Goal: Ask a question: Seek information or help from site administrators or community

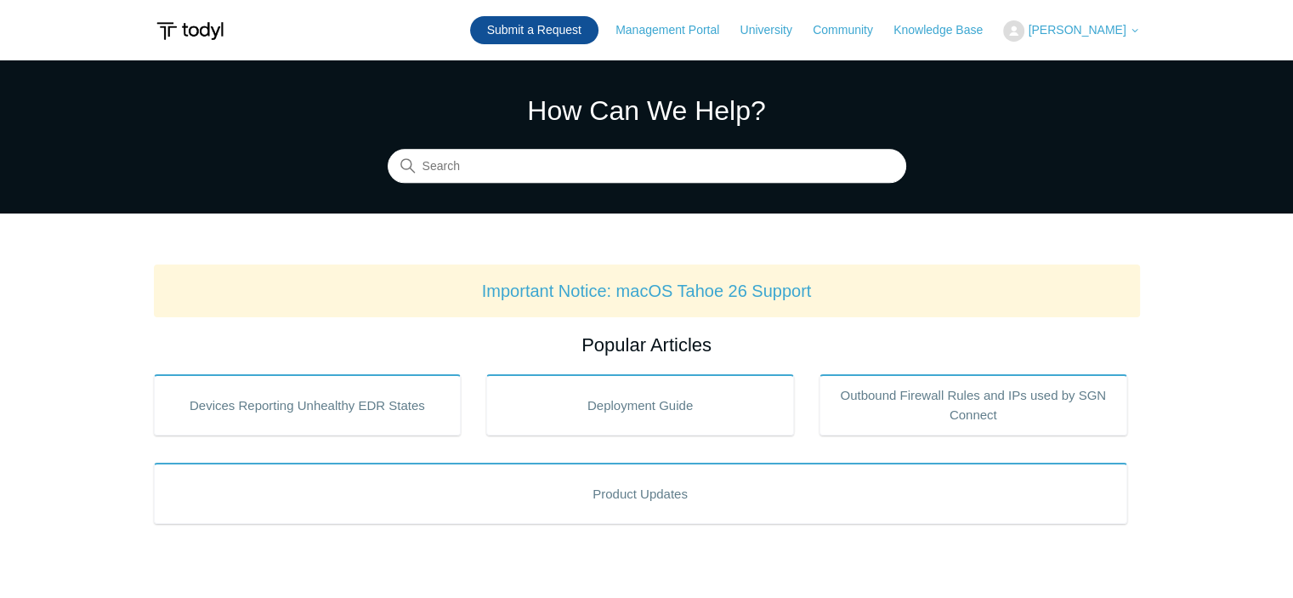
click at [576, 30] on link "Submit a Request" at bounding box center [534, 30] width 128 height 28
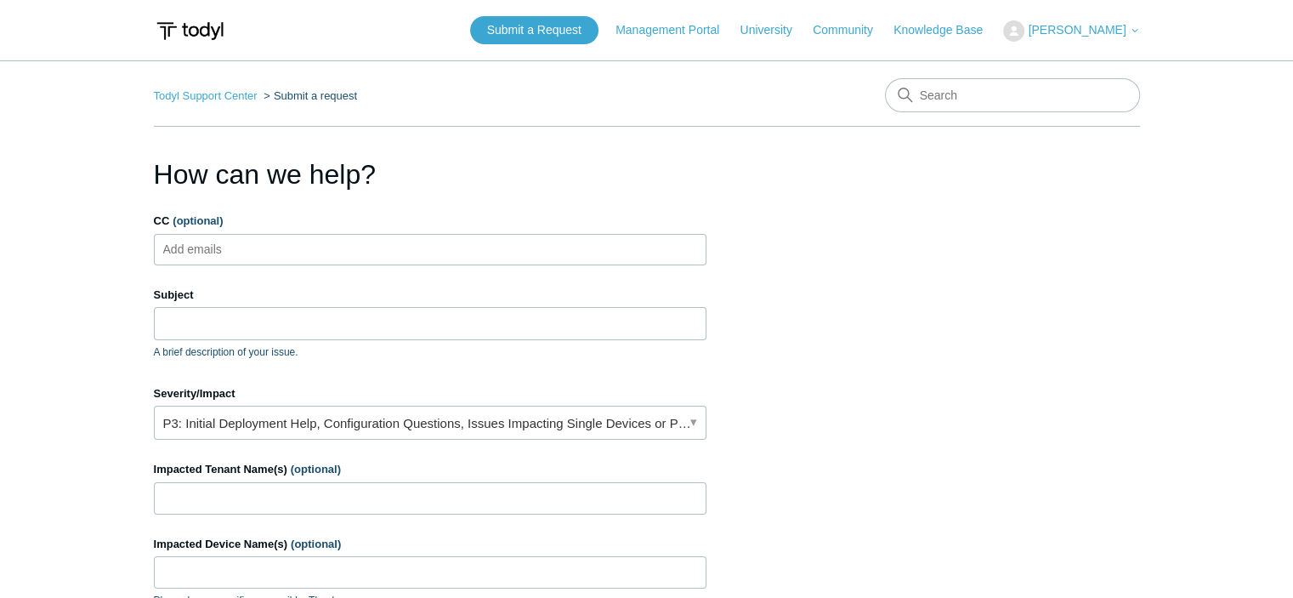
click at [231, 254] on input "CC (optional)" at bounding box center [206, 248] width 101 height 25
click at [229, 322] on input "Subject" at bounding box center [430, 323] width 552 height 32
type input "E"
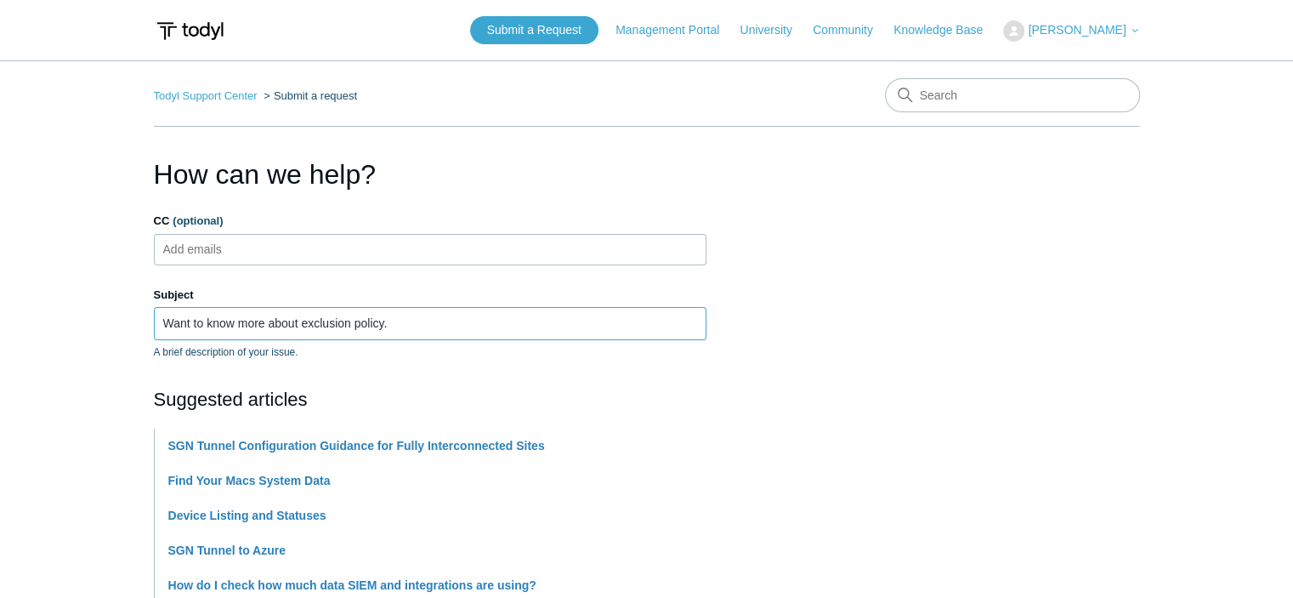
type input "Want to know more about exclusion policy."
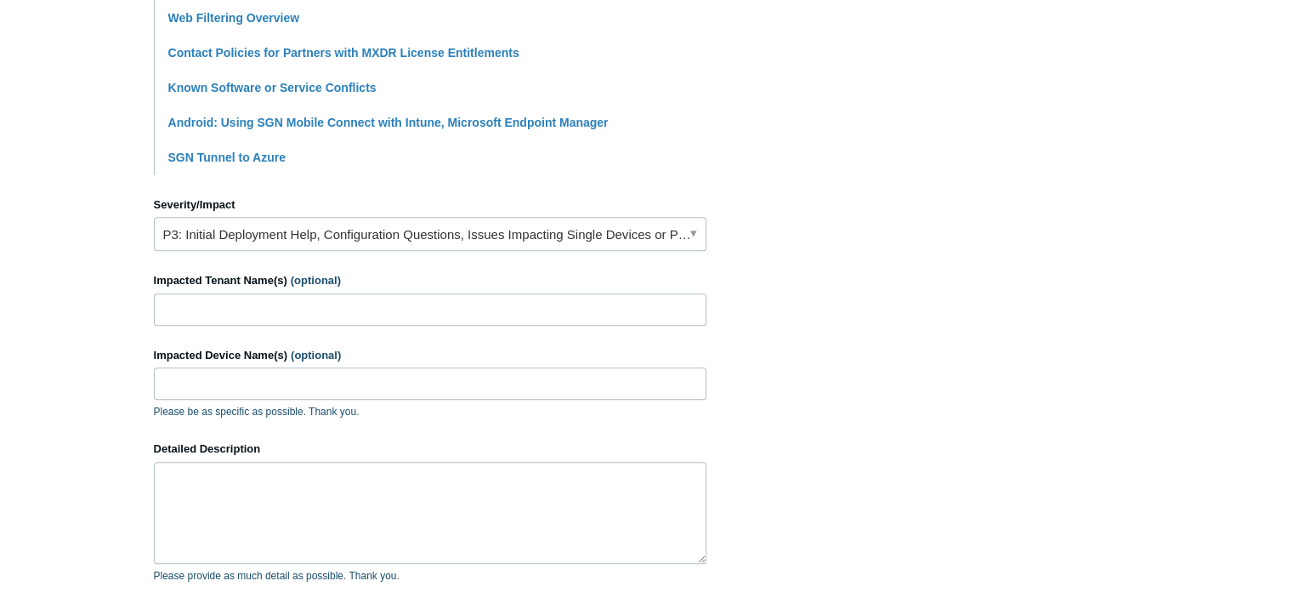
scroll to position [602, 0]
click at [420, 489] on textarea "Detailed Description" at bounding box center [430, 513] width 552 height 102
click at [460, 494] on textarea "We received an alert on Sept 16" at bounding box center [430, 513] width 552 height 102
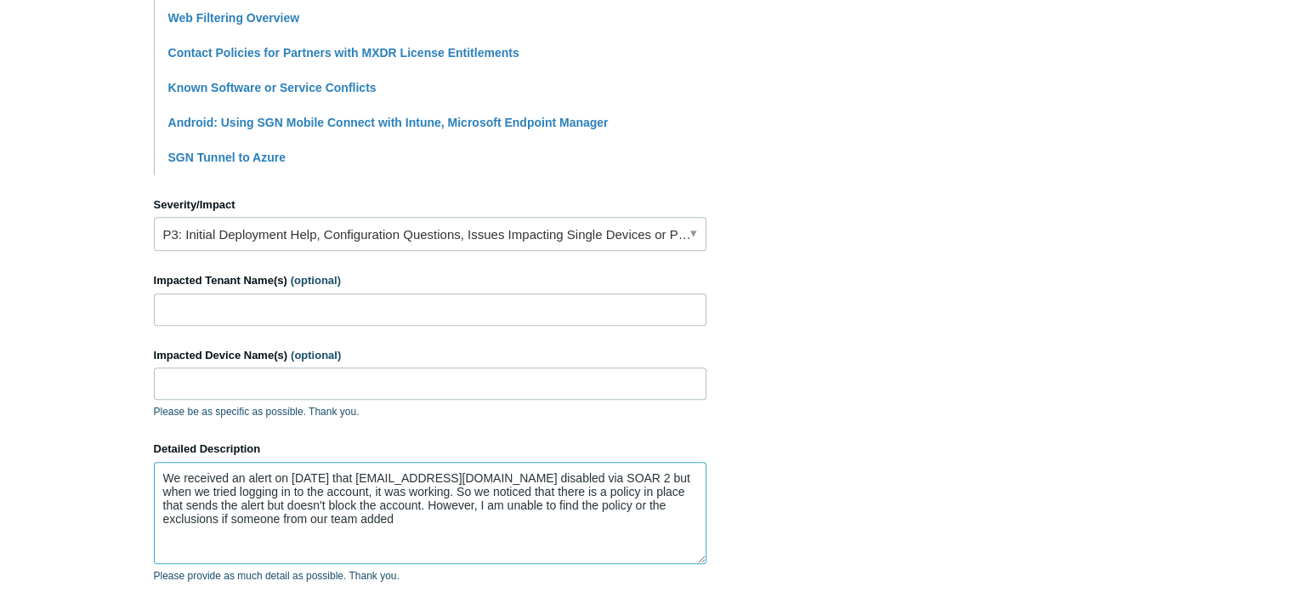
click at [245, 518] on textarea "We received an alert on Sept 16 that ceadmin@illum-strat.com disabled via SOAR …" at bounding box center [430, 513] width 552 height 102
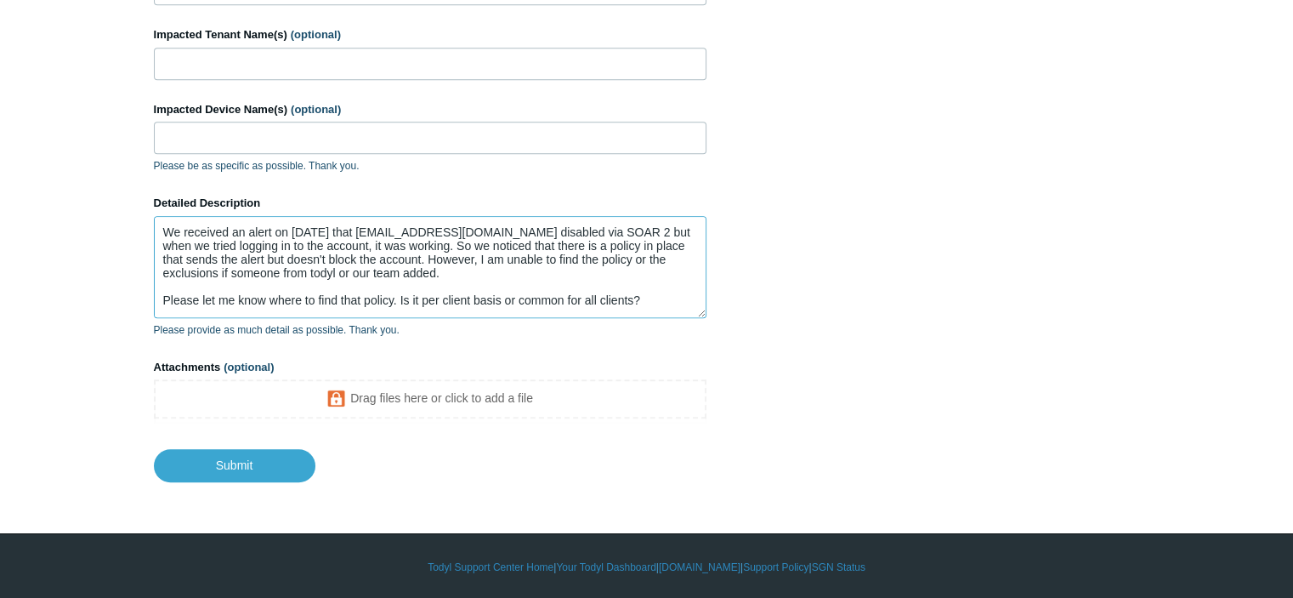
scroll to position [25, 0]
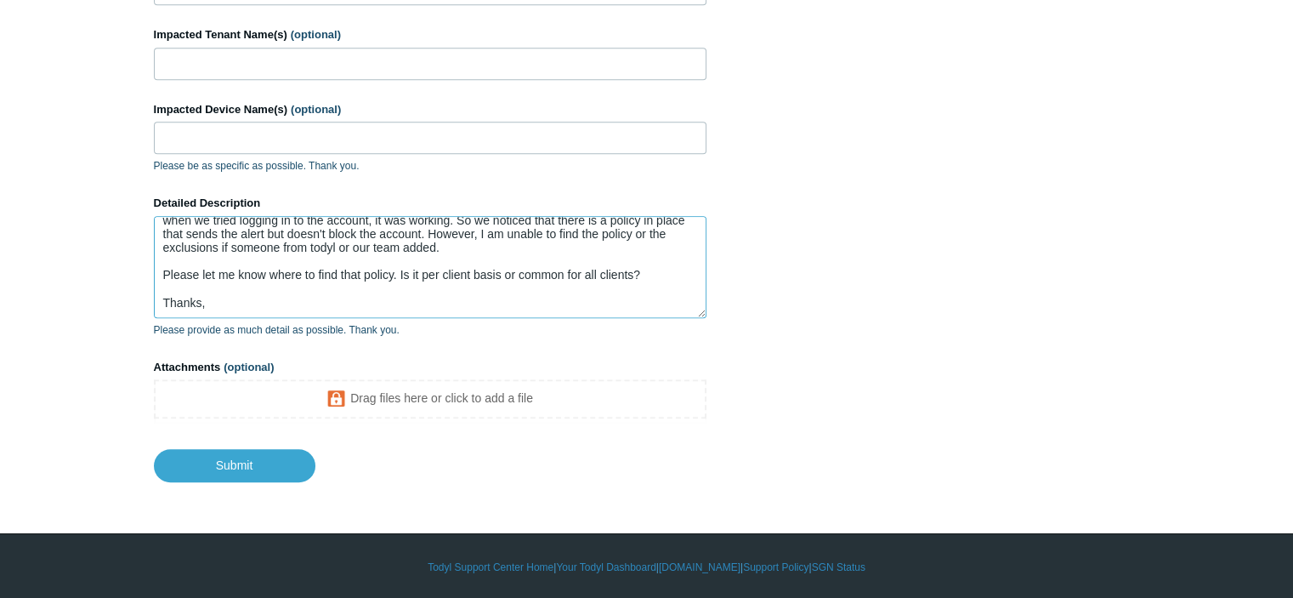
click at [649, 270] on textarea "We received an alert on Sept 16 that ceadmin@illum-strat.com disabled via SOAR …" at bounding box center [430, 267] width 552 height 102
paste textarea "Low-Suspicious Activity Detection Event 0118817246377831"
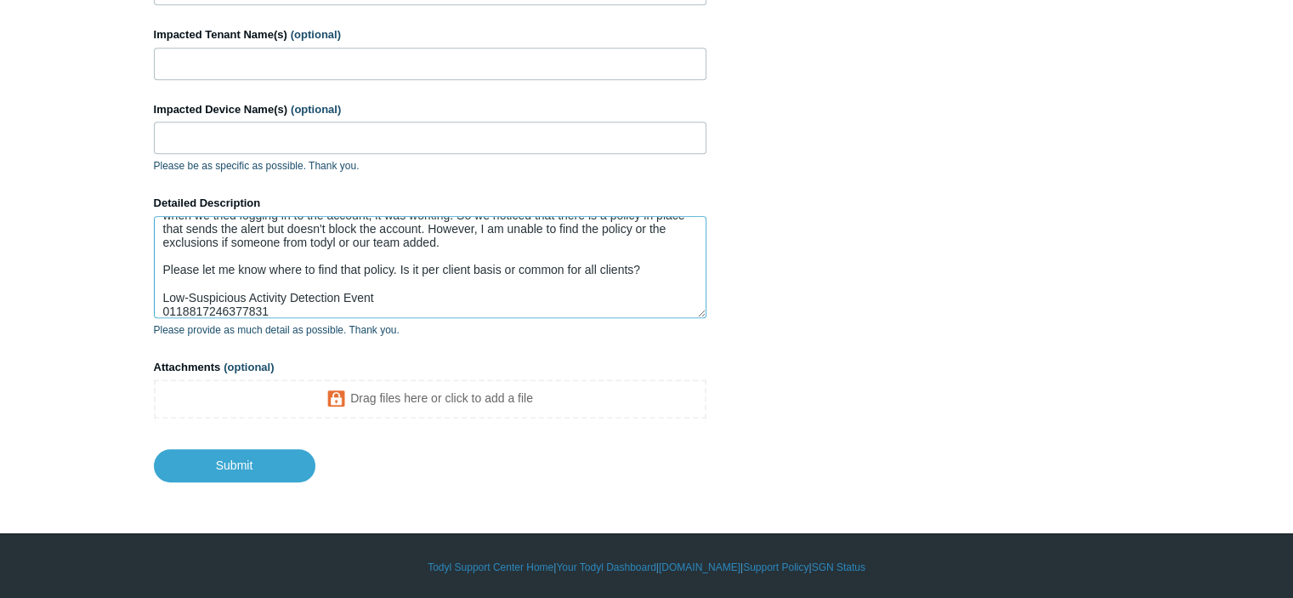
click at [433, 292] on textarea "We received an alert on Sept 16 that ceadmin@illum-strat.com disabled via SOAR …" at bounding box center [430, 267] width 552 height 102
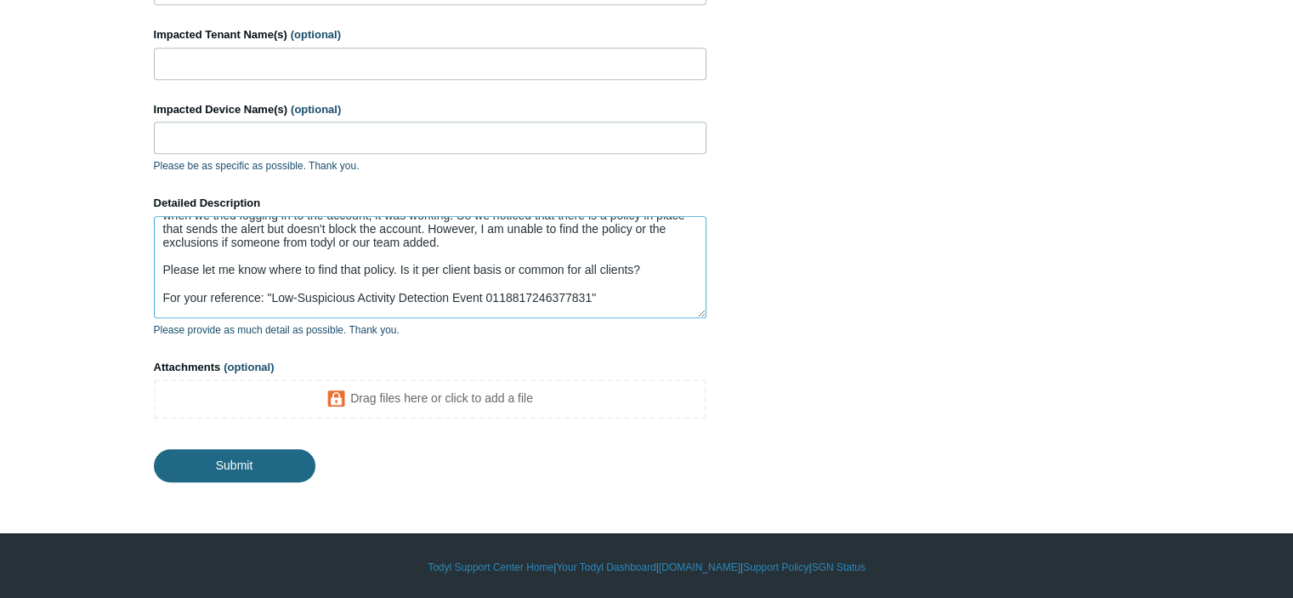
type textarea "We received an alert on Sept 16 that ceadmin@illum-strat.com disabled via SOAR …"
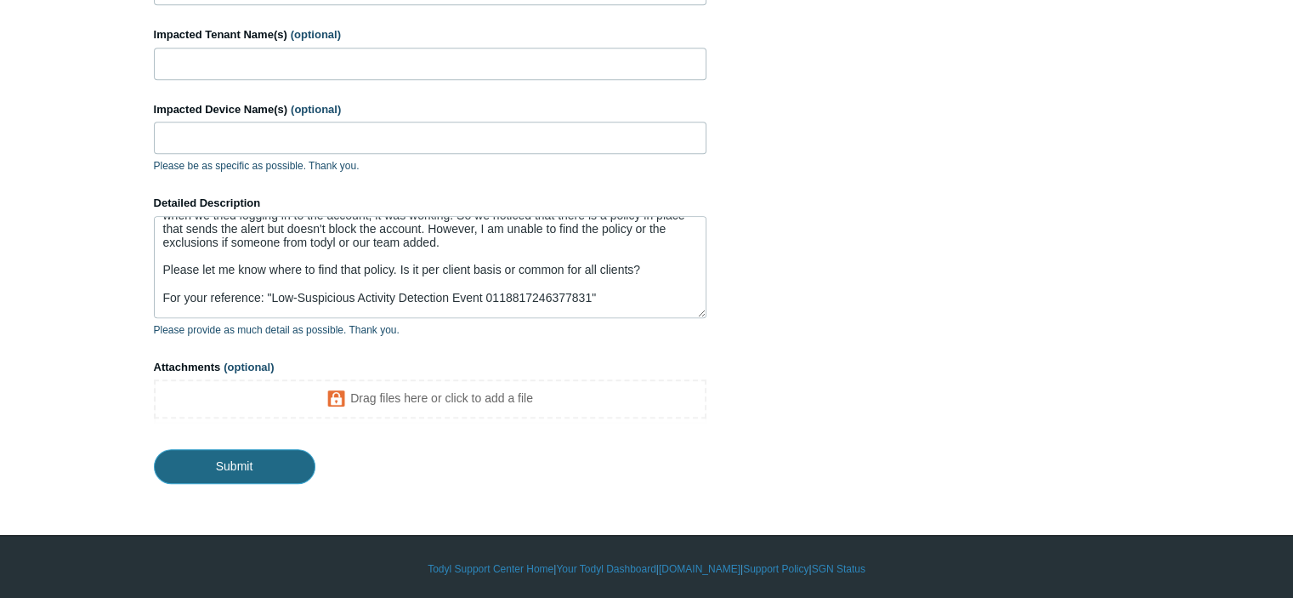
click at [282, 463] on input "Submit" at bounding box center [234, 466] width 161 height 34
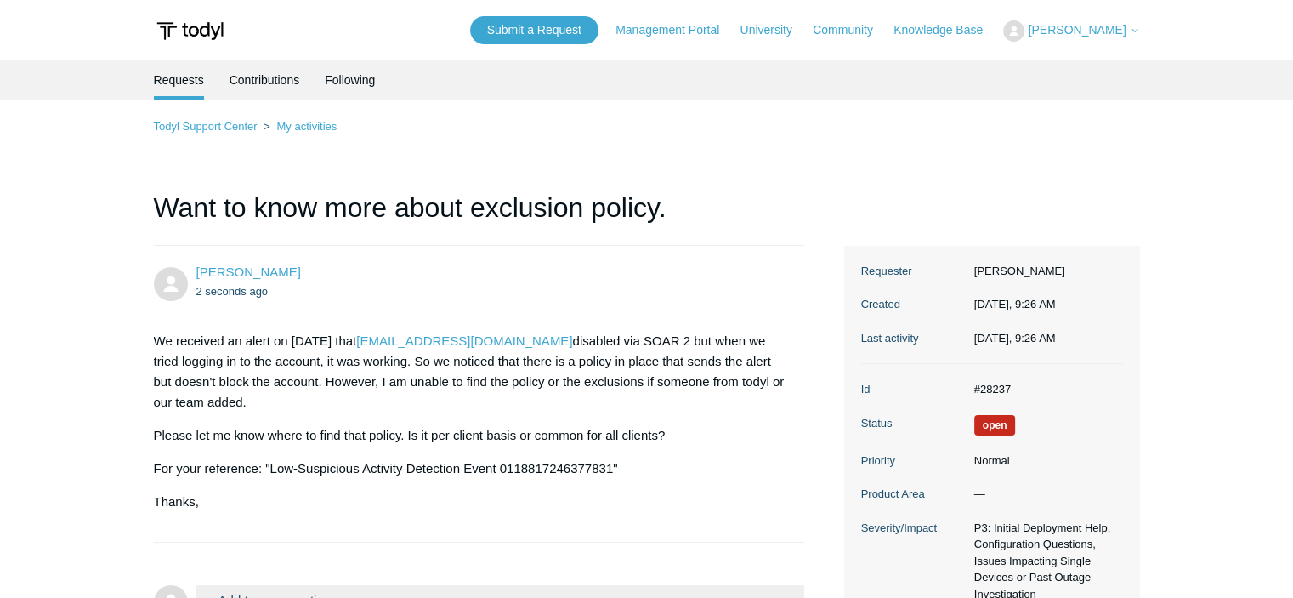
click at [638, 343] on p "We received an alert on Sept 16 that ceadmin@illum-strat.com disabled via SOAR …" at bounding box center [471, 372] width 634 height 82
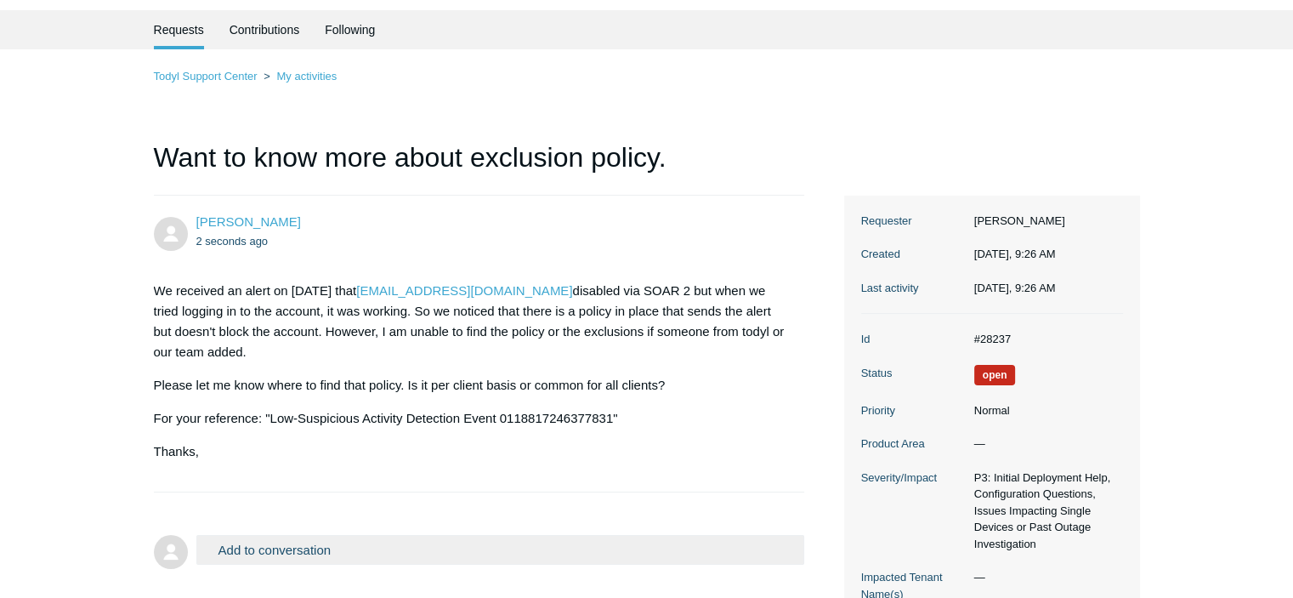
scroll to position [51, 0]
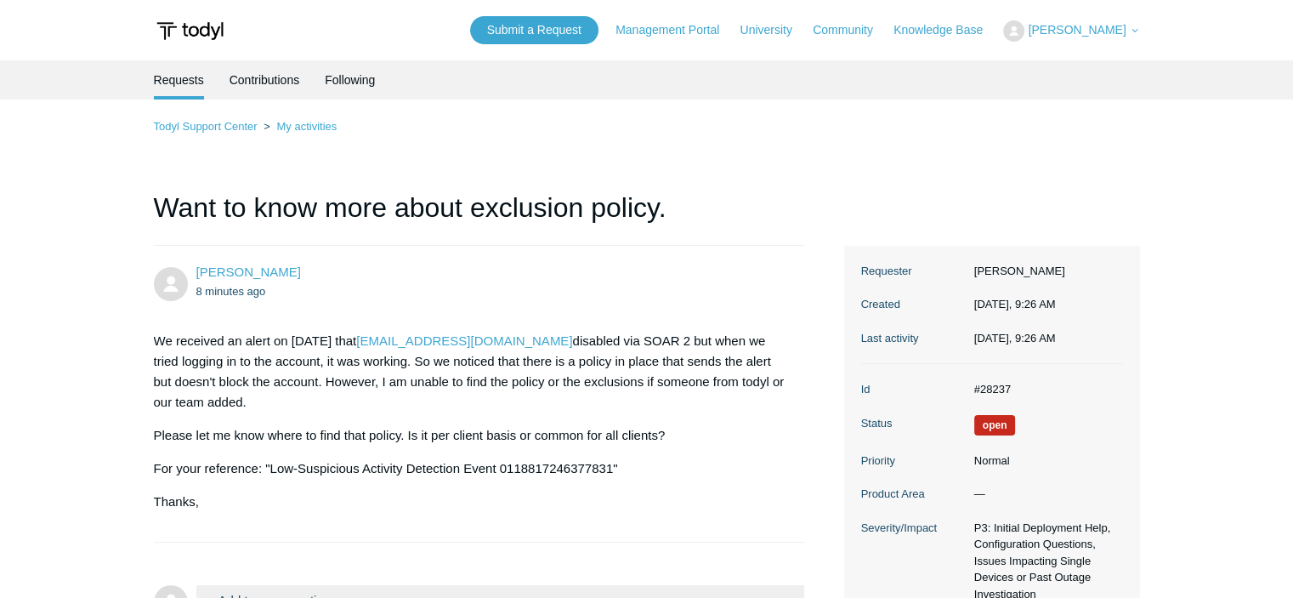
scroll to position [7, 0]
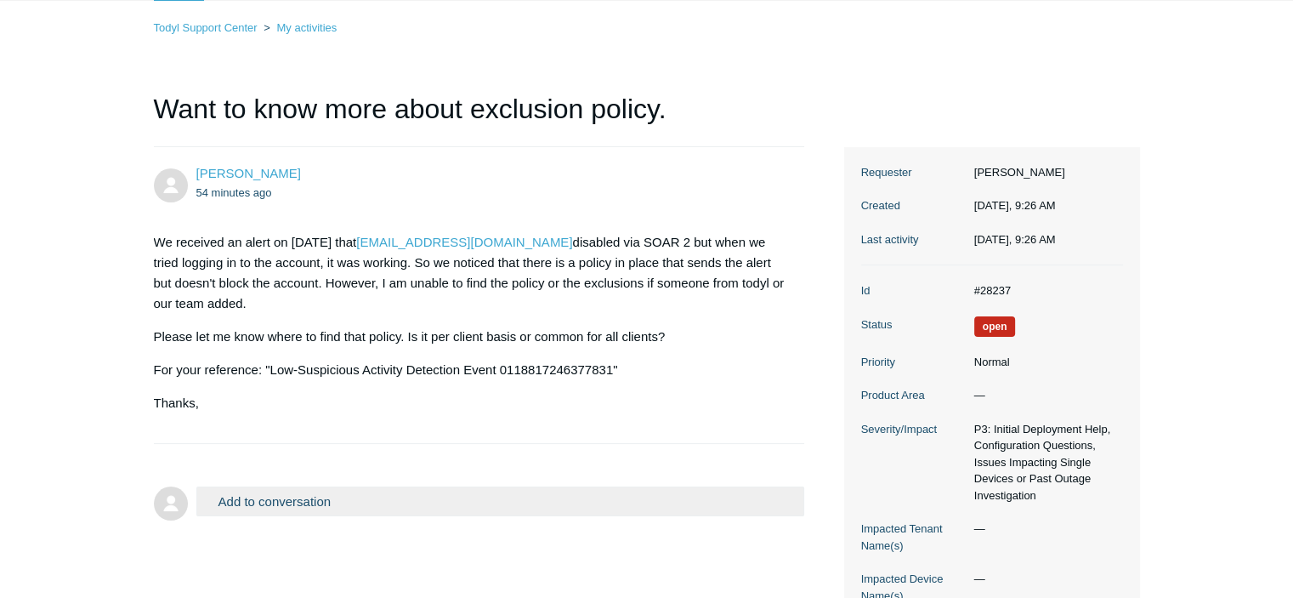
scroll to position [102, 0]
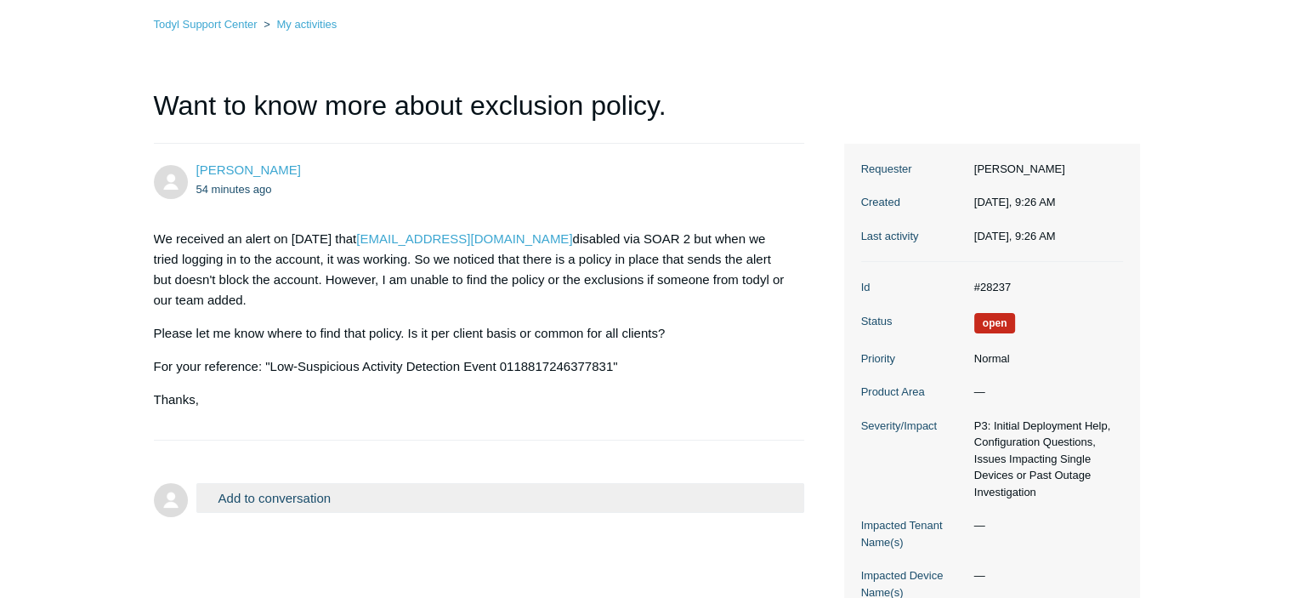
click at [992, 292] on dd "#28237" at bounding box center [1044, 287] width 157 height 17
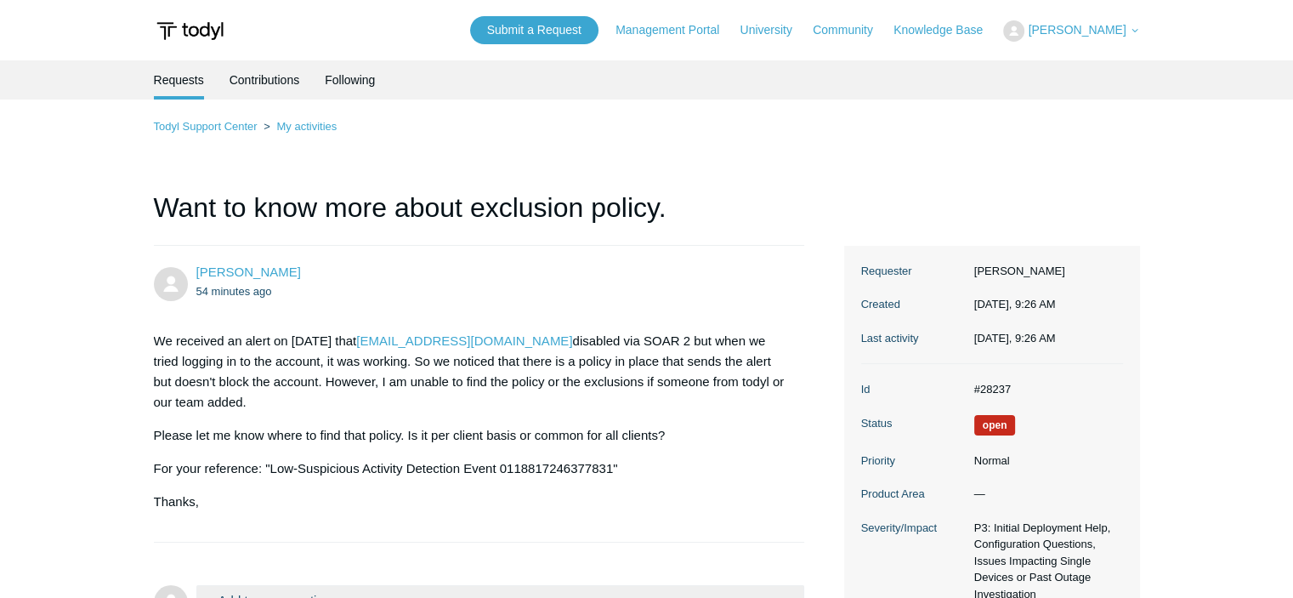
scroll to position [240, 0]
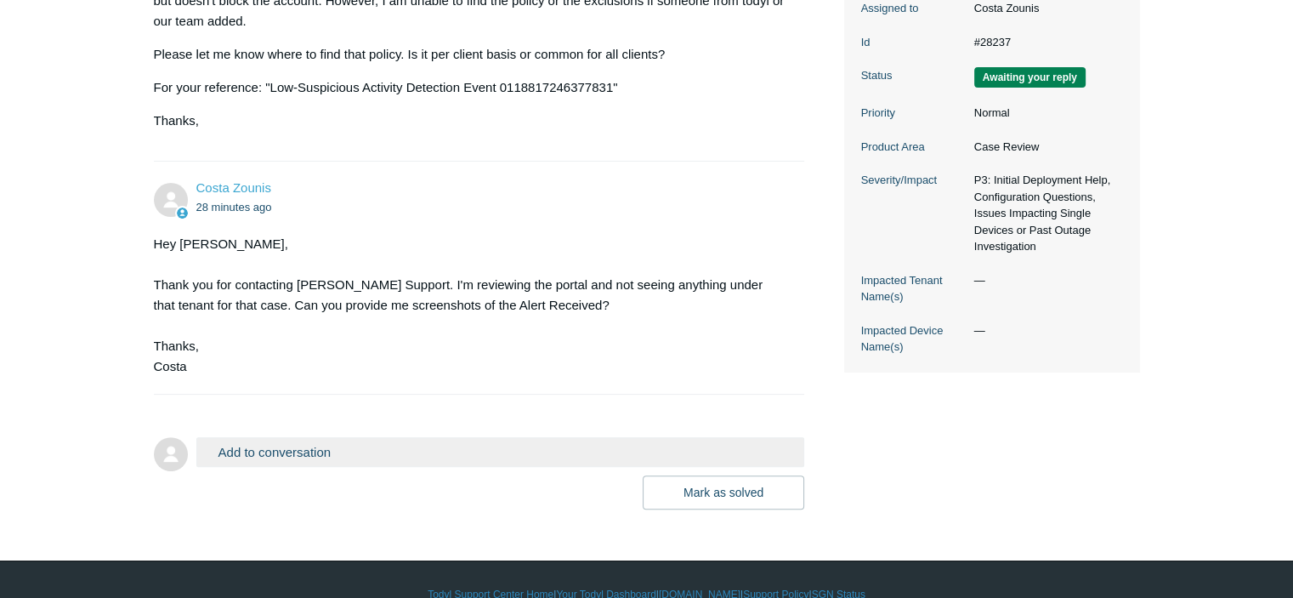
scroll to position [382, 0]
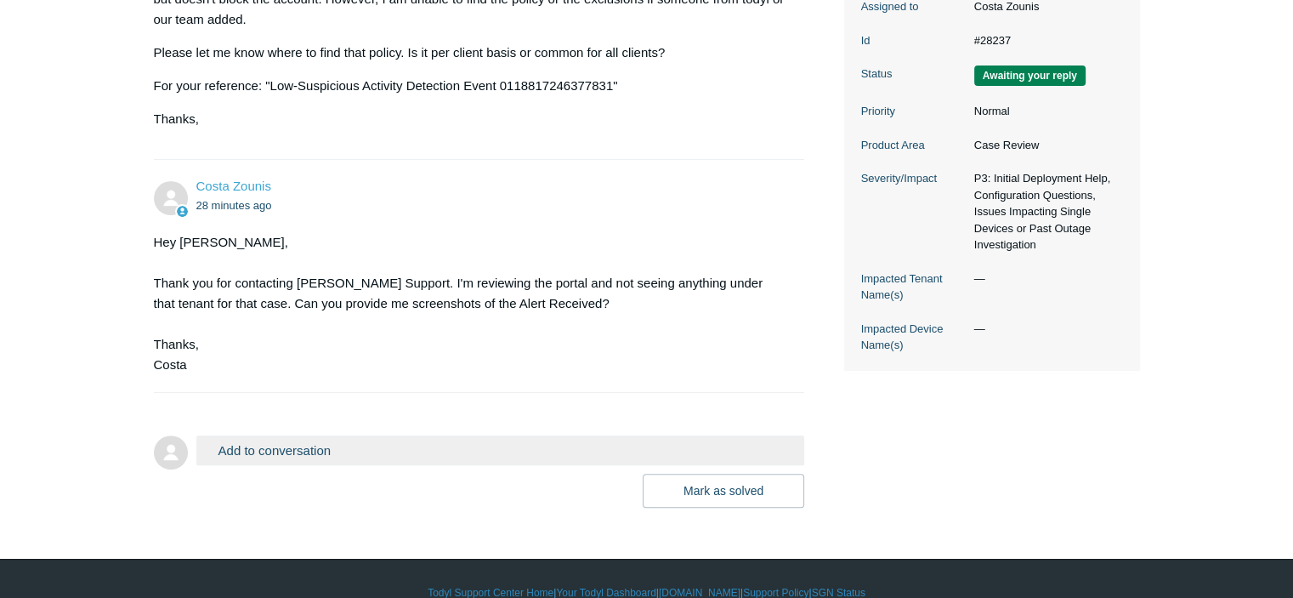
click at [280, 448] on button "Add to conversation" at bounding box center [500, 450] width 609 height 30
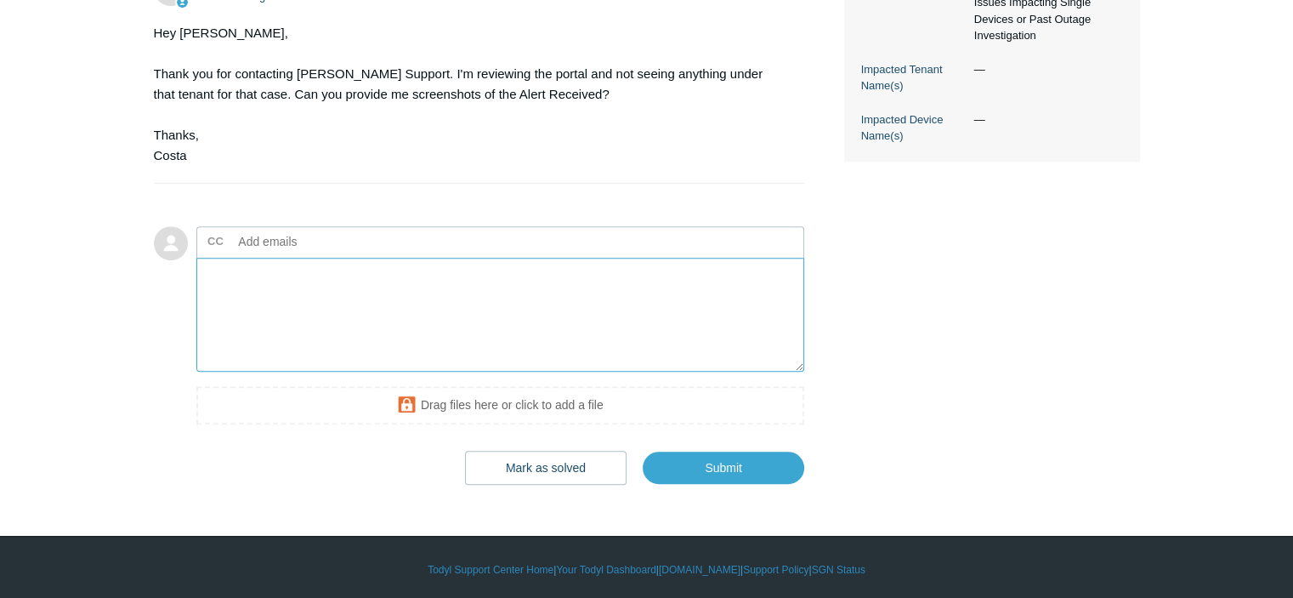
scroll to position [595, 0]
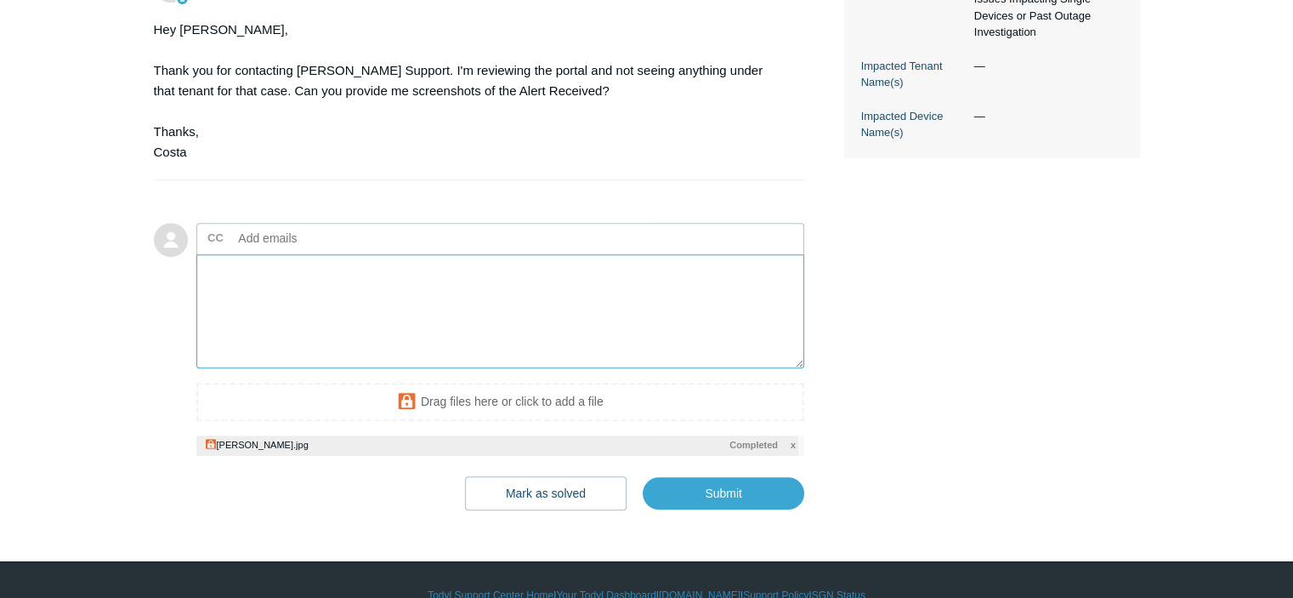
drag, startPoint x: 392, startPoint y: 261, endPoint x: 403, endPoint y: 309, distance: 48.9
click at [394, 264] on textarea "Add your reply" at bounding box center [500, 311] width 609 height 115
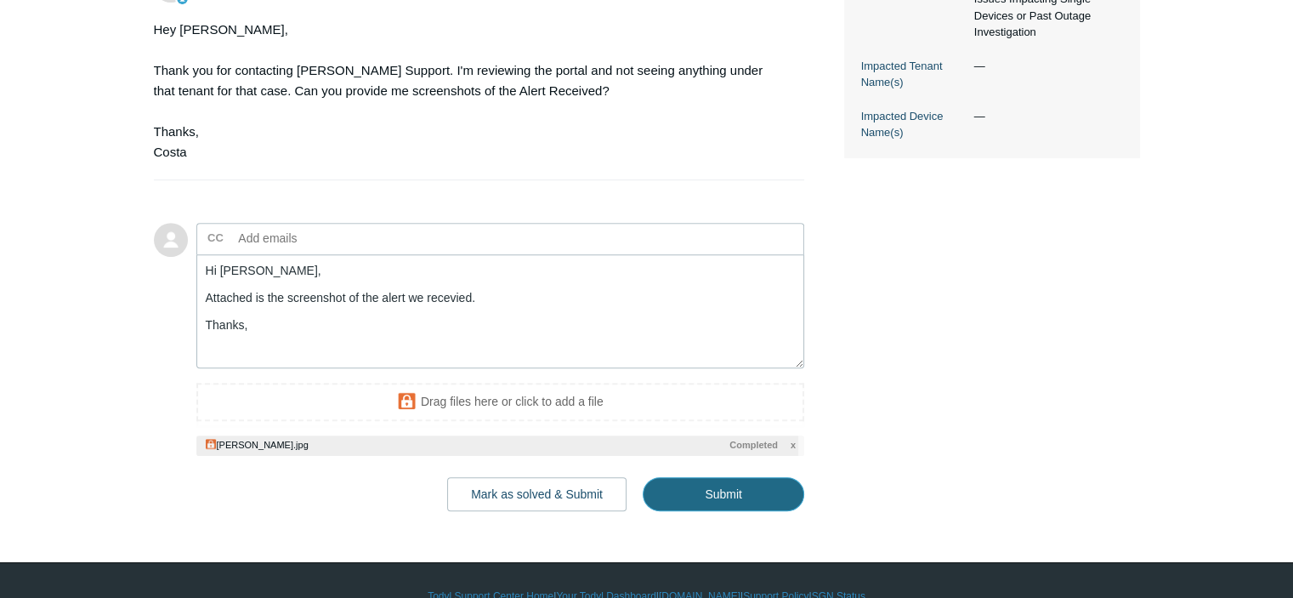
click at [720, 496] on input "Submit" at bounding box center [723, 494] width 161 height 34
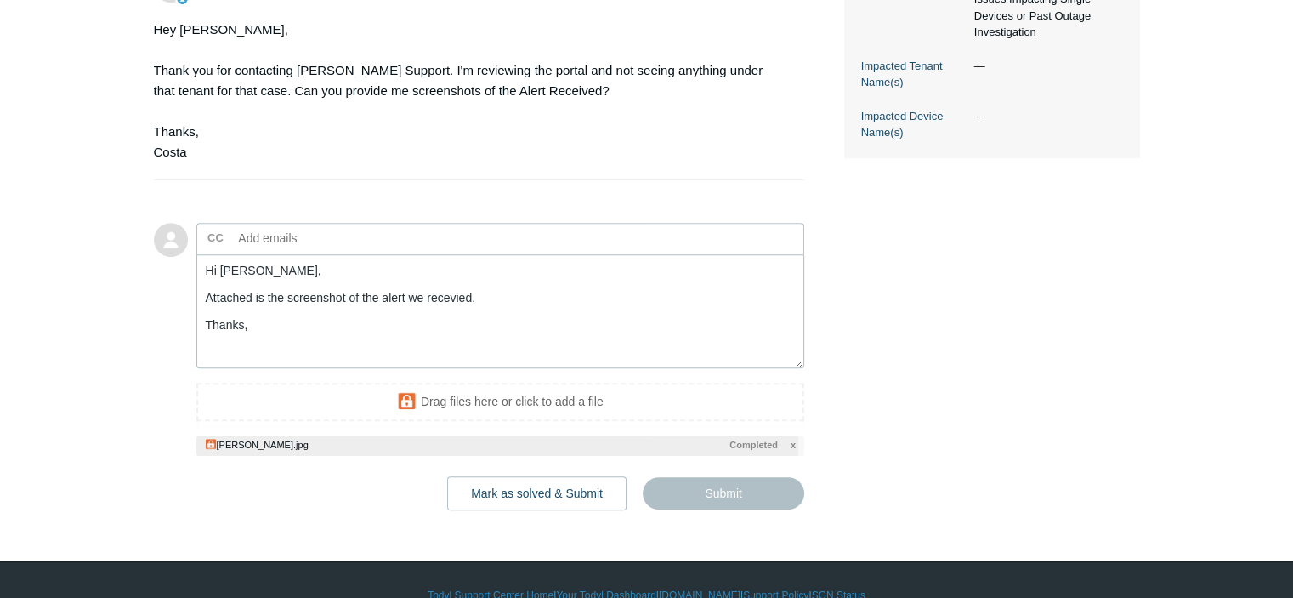
type textarea "Hi Costa, Attached is the screenshot of the alert we recevied. Thanks, This tic…"
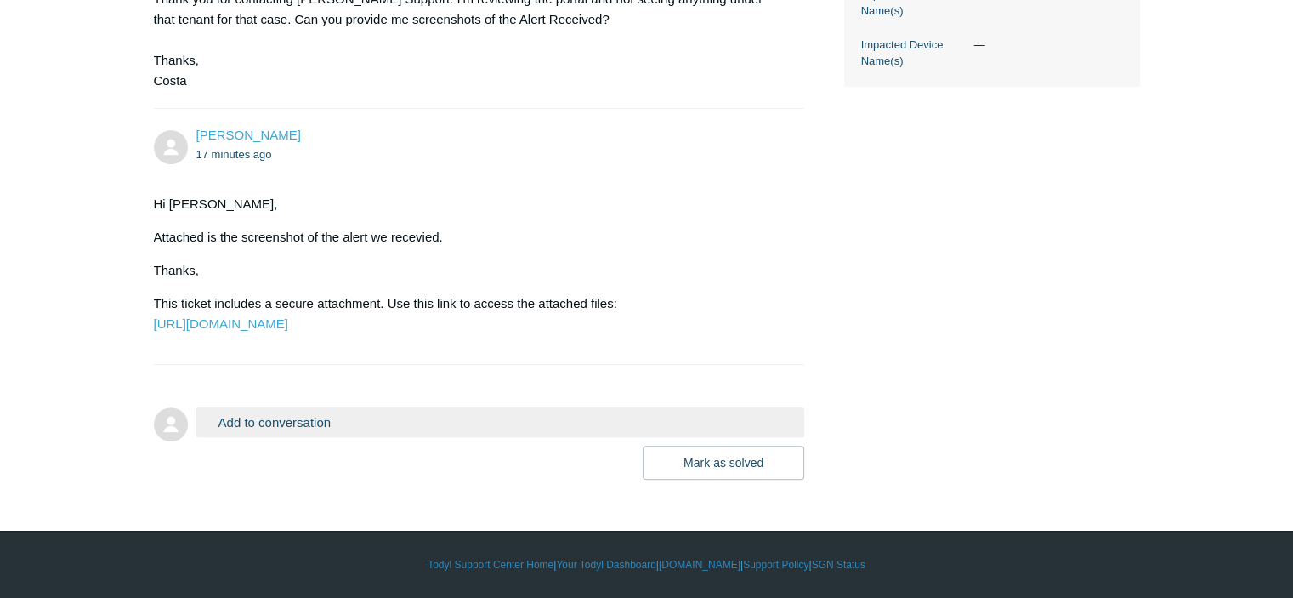
scroll to position [705, 0]
